Goal: Submit feedback/report problem: Submit feedback/report problem

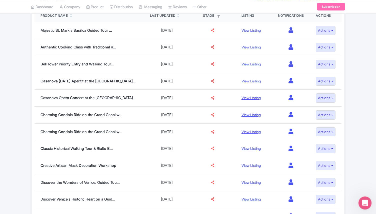
click at [362, 206] on div "Open Intercom Messenger" at bounding box center [364, 202] width 17 height 17
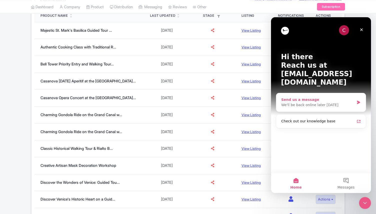
click at [288, 101] on div "Send us a message We'll be back online later today" at bounding box center [322, 102] width 90 height 19
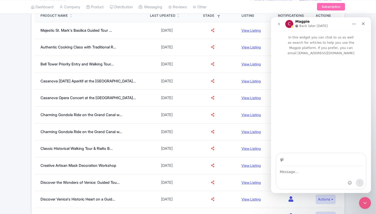
type input "g"
type input "director@citytoursco.com"
click at [310, 180] on div "Intercom messenger" at bounding box center [322, 178] width 90 height 23
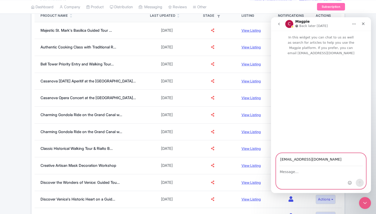
click at [290, 171] on textarea "Message…" at bounding box center [322, 171] width 90 height 9
type textarea "i"
click at [291, 172] on textarea "Message…" at bounding box center [322, 171] width 90 height 9
paste textarea "I’m not able to see the GYG and Viator icons when I open a product in order to …"
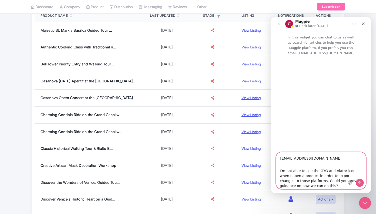
click at [321, 171] on textarea "I’m not able to see the GYG and Viator icons when I open a product in order to …" at bounding box center [322, 178] width 90 height 24
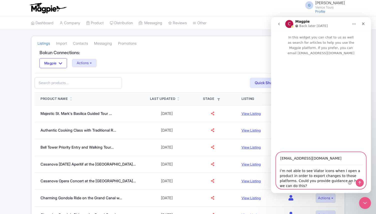
click at [304, 184] on textarea "I’m not able to see Viator icons when I open a product in order to export chang…" at bounding box center [322, 178] width 90 height 24
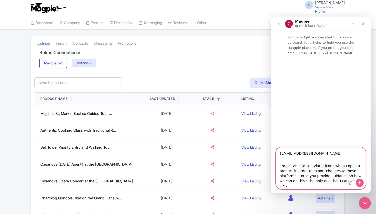
type textarea "I’m not able to see Viator icons when I open a product in order to export chang…"
click at [360, 182] on icon "Send a message…" at bounding box center [360, 183] width 3 height 3
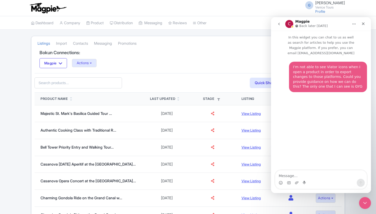
click at [279, 23] on icon "go back" at bounding box center [279, 24] width 4 height 4
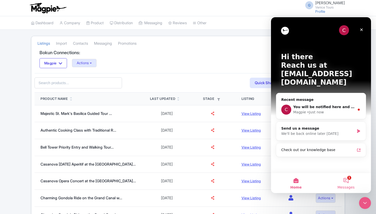
click at [348, 181] on button "1 Messages" at bounding box center [346, 183] width 50 height 20
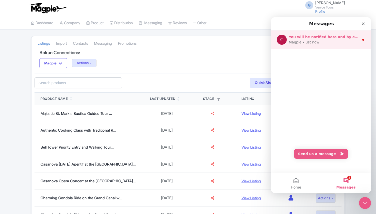
click at [316, 45] on div "• Just now" at bounding box center [311, 42] width 17 height 5
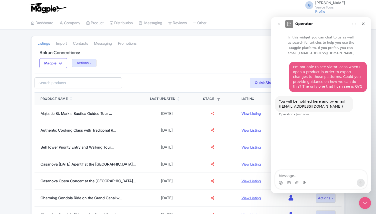
click at [281, 25] on icon "go back" at bounding box center [279, 24] width 4 height 4
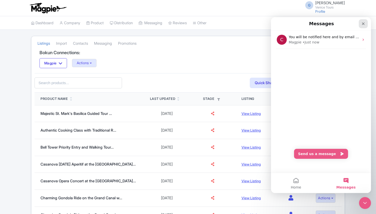
click at [363, 23] on icon "Close" at bounding box center [364, 24] width 4 height 4
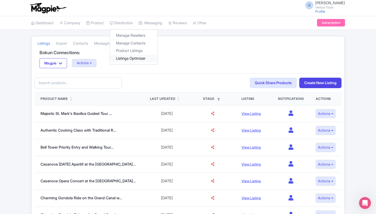
click at [140, 57] on link "Listings Optimizer" at bounding box center [134, 59] width 48 height 8
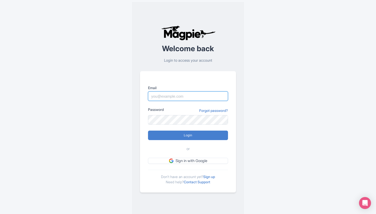
click at [170, 98] on input "Email" at bounding box center [188, 97] width 80 height 10
type input "director@citytoursco.com"
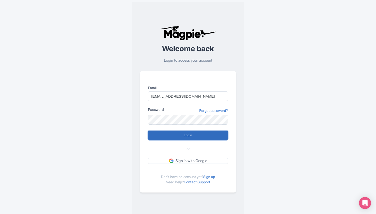
click at [194, 133] on input "Login" at bounding box center [188, 136] width 80 height 10
type input "Logging in..."
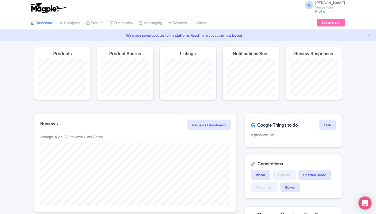
click at [365, 204] on icon "Open Intercom Messenger" at bounding box center [365, 203] width 6 height 7
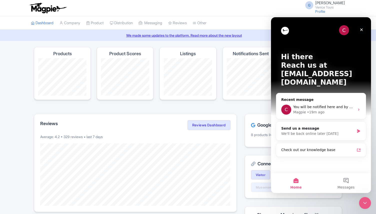
click at [362, 30] on icon "Close" at bounding box center [362, 30] width 3 height 3
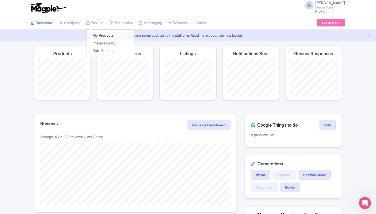
click at [103, 35] on link "My Products" at bounding box center [111, 36] width 48 height 8
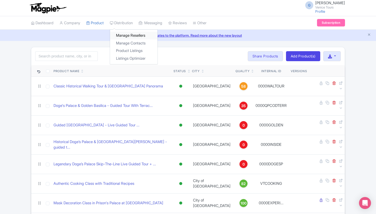
click at [138, 32] on link "Manage Resellers" at bounding box center [134, 36] width 48 height 8
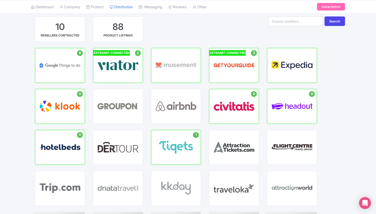
scroll to position [31, 0]
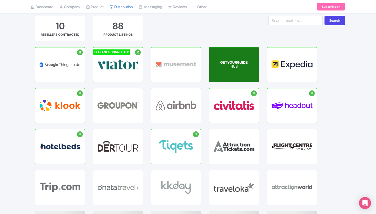
click at [235, 68] on p "HUB" at bounding box center [234, 67] width 28 height 4
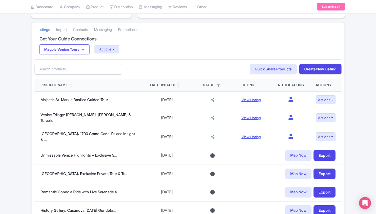
scroll to position [140, 0]
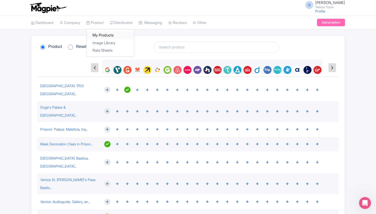
click at [105, 35] on link "My Products" at bounding box center [111, 36] width 48 height 8
